Goal: Information Seeking & Learning: Compare options

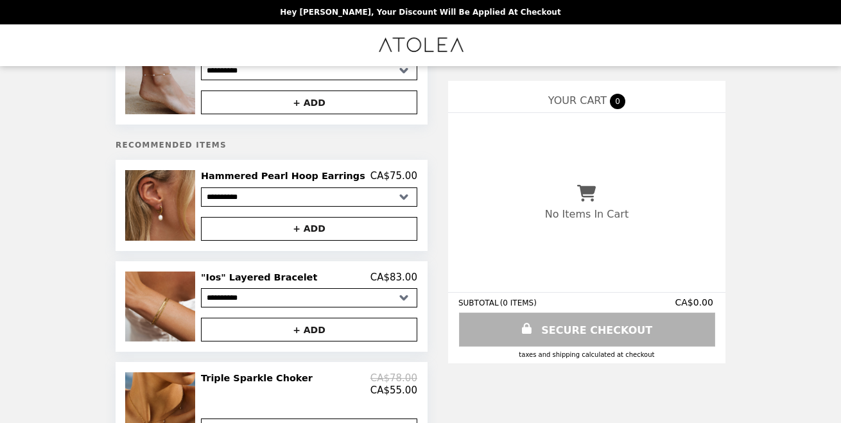
scroll to position [67, 0]
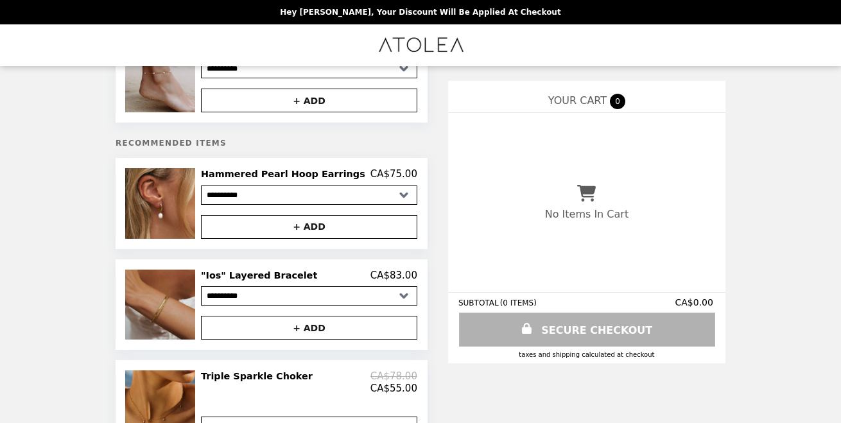
click at [193, 283] on img at bounding box center [161, 305] width 73 height 70
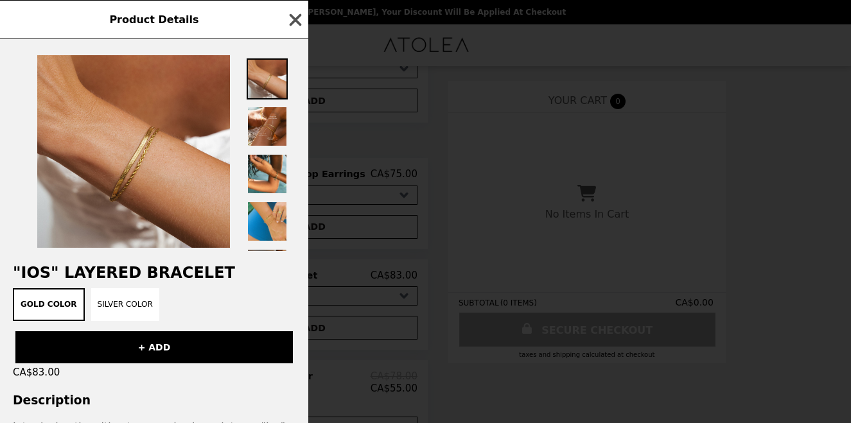
click at [290, 20] on icon "button" at bounding box center [295, 19] width 19 height 19
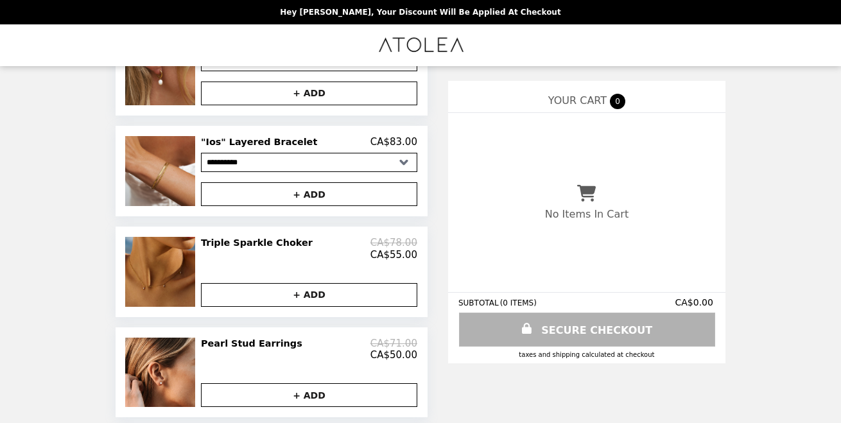
scroll to position [233, 0]
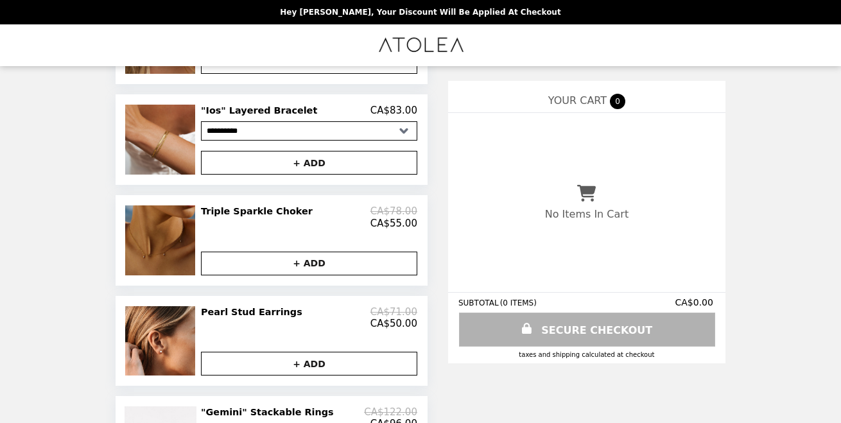
click at [184, 262] on img at bounding box center [161, 240] width 73 height 69
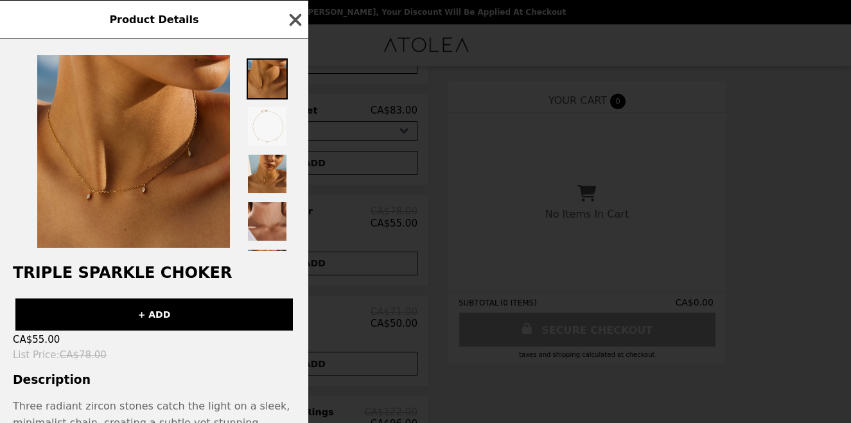
click at [286, 14] on icon "button" at bounding box center [295, 19] width 19 height 19
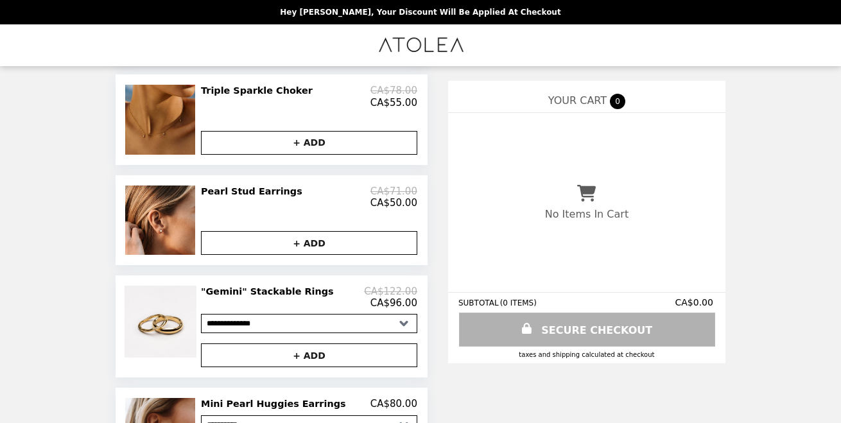
scroll to position [356, 0]
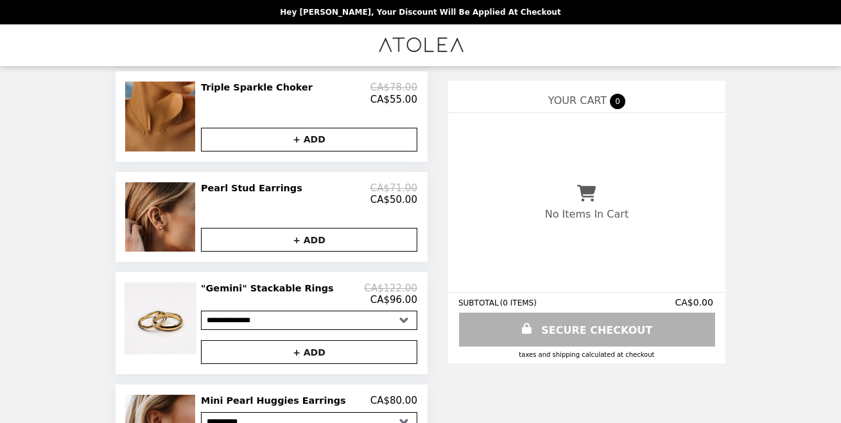
click at [195, 215] on img at bounding box center [161, 216] width 73 height 69
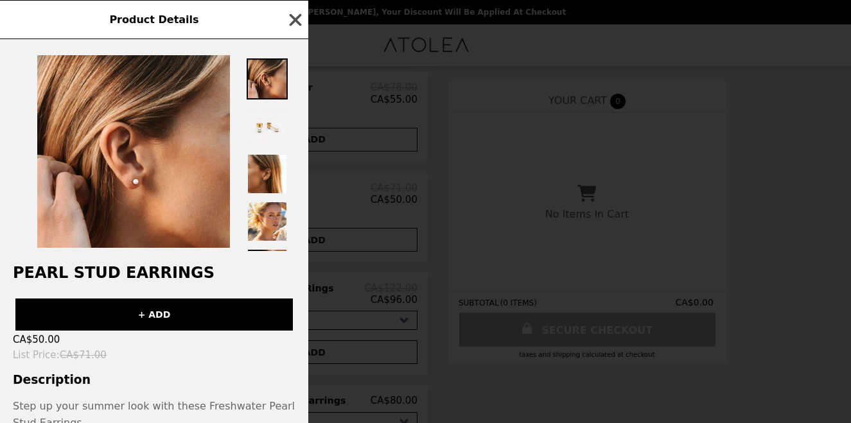
click at [287, 13] on icon "button" at bounding box center [295, 19] width 19 height 19
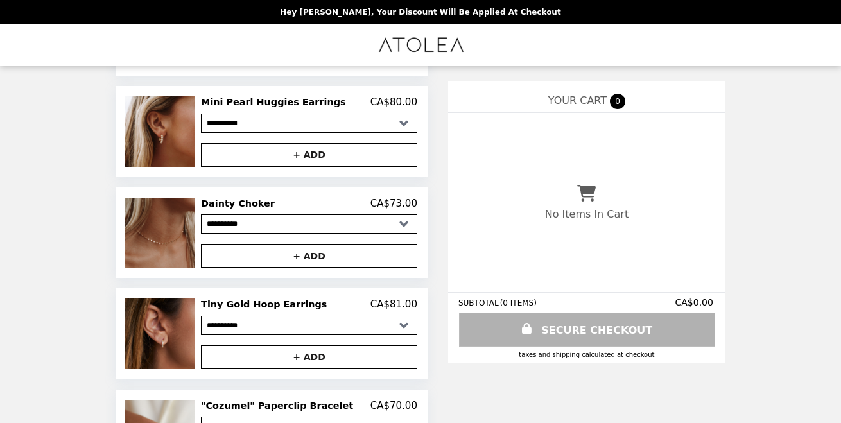
scroll to position [656, 0]
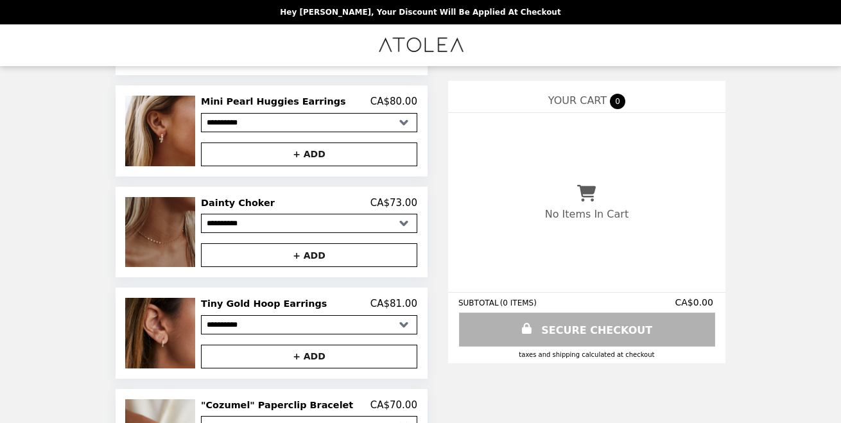
click at [191, 229] on img at bounding box center [161, 232] width 73 height 70
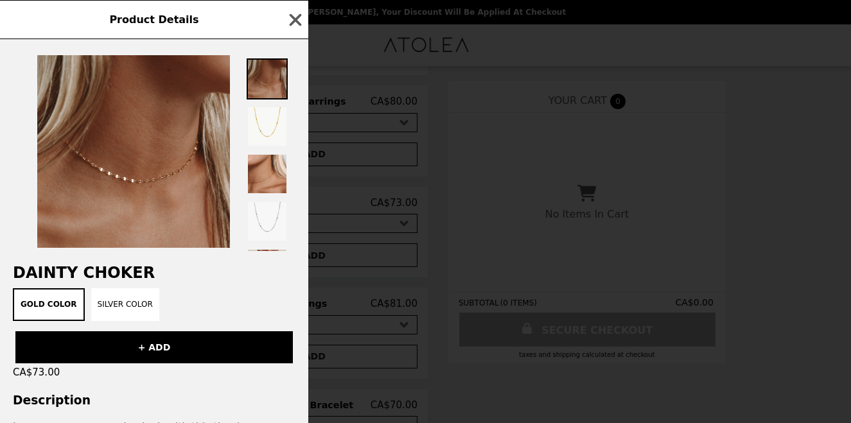
click at [299, 8] on div "Product Details" at bounding box center [154, 19] width 308 height 39
click at [284, 37] on div "Product Details" at bounding box center [154, 19] width 308 height 39
click at [285, 31] on div "Product Details" at bounding box center [154, 19] width 308 height 39
click at [292, 27] on icon "button" at bounding box center [295, 19] width 19 height 19
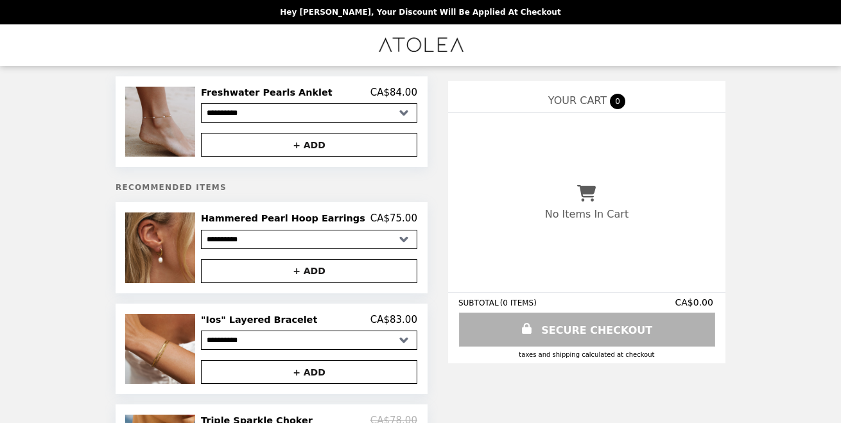
scroll to position [0, 0]
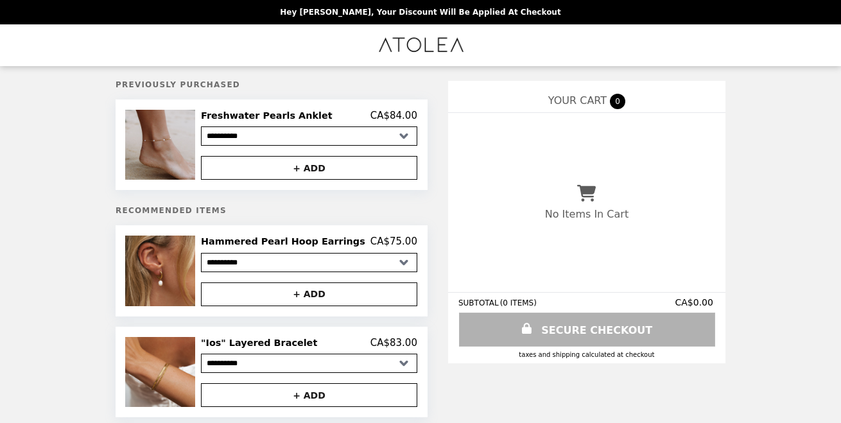
click at [292, 143] on select "**********" at bounding box center [309, 136] width 216 height 19
click at [295, 253] on div "**********" at bounding box center [309, 271] width 216 height 70
click at [295, 258] on select "**********" at bounding box center [309, 262] width 216 height 19
